Goal: Transaction & Acquisition: Obtain resource

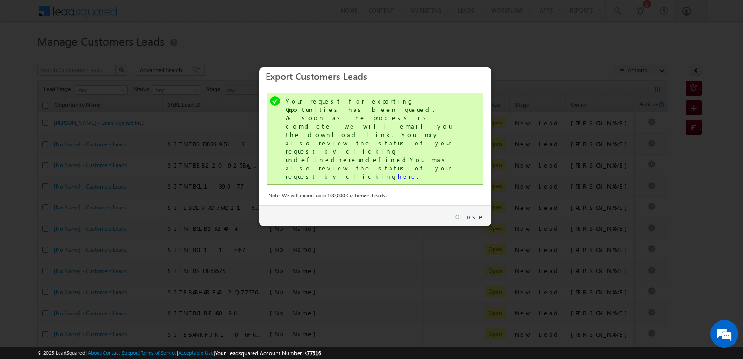
click at [478, 213] on link "Close" at bounding box center [469, 217] width 29 height 8
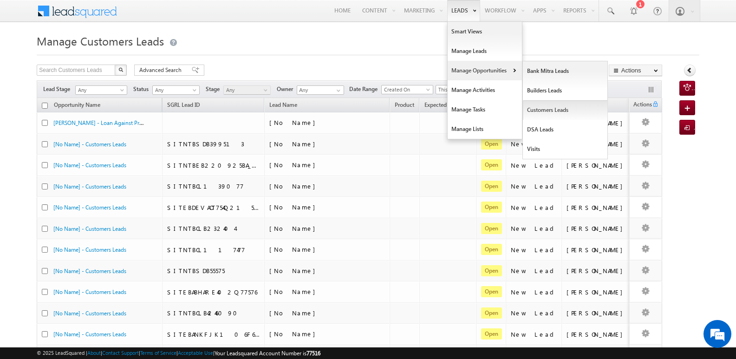
click at [536, 108] on link "Customers Leads" at bounding box center [565, 110] width 85 height 20
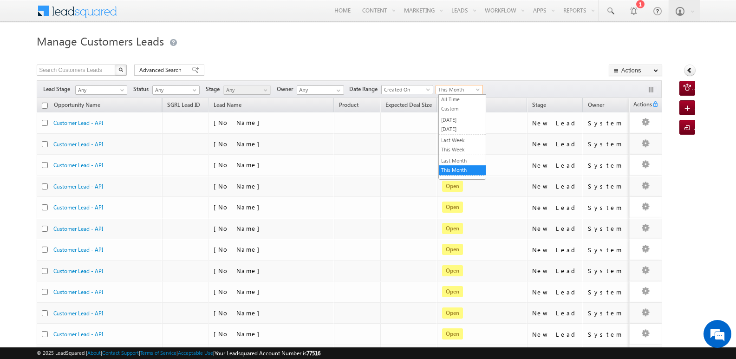
click at [463, 90] on span "This Month" at bounding box center [458, 89] width 44 height 8
click at [456, 130] on link "[DATE]" at bounding box center [462, 129] width 47 height 8
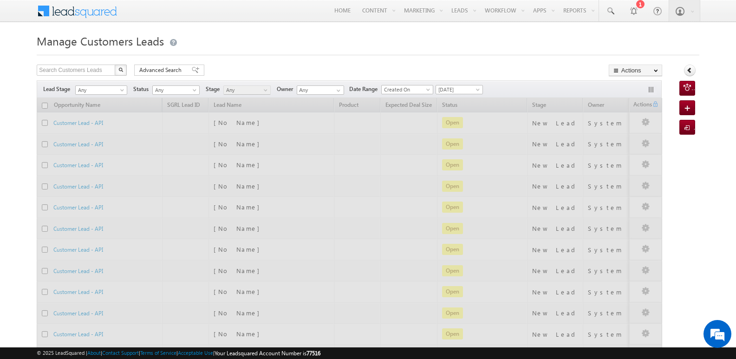
click at [498, 71] on div "Search Customers Leads X 2649 results found Advanced Search Advanced search res…" at bounding box center [349, 71] width 625 height 13
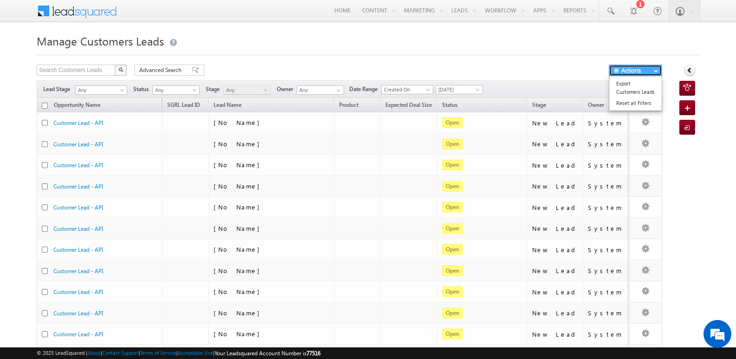
click at [623, 70] on button "Actions" at bounding box center [635, 71] width 53 height 12
click at [625, 91] on link "Export Customers Leads" at bounding box center [635, 88] width 52 height 20
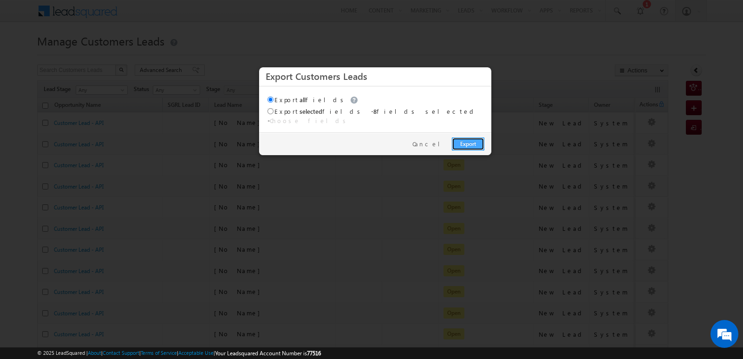
click at [474, 140] on link "Export" at bounding box center [468, 143] width 33 height 13
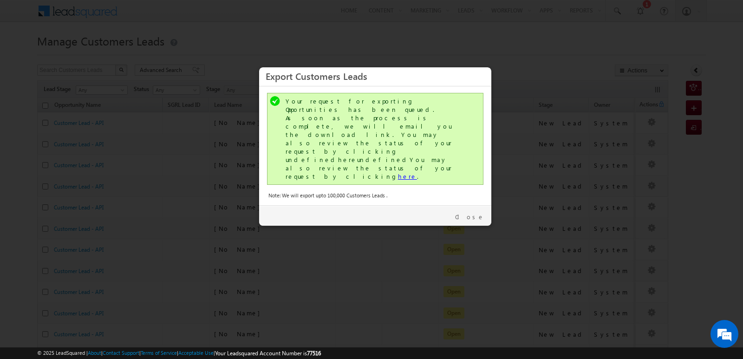
click at [398, 172] on link "here" at bounding box center [407, 176] width 19 height 8
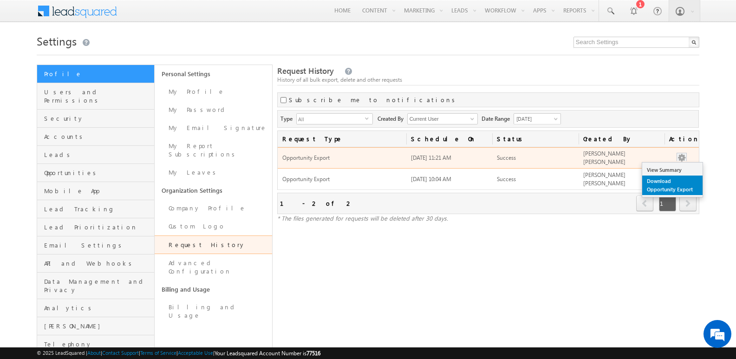
click at [664, 183] on link "Download Opportunity Export" at bounding box center [672, 186] width 60 height 20
